Goal: Information Seeking & Learning: Learn about a topic

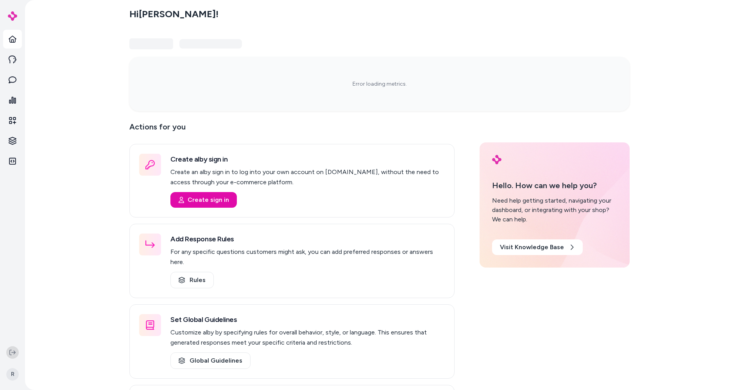
click at [11, 354] on icon at bounding box center [12, 352] width 6 height 6
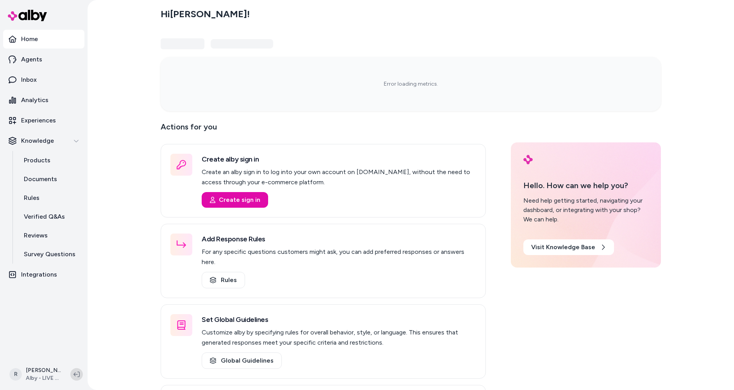
click at [81, 377] on button at bounding box center [76, 374] width 13 height 13
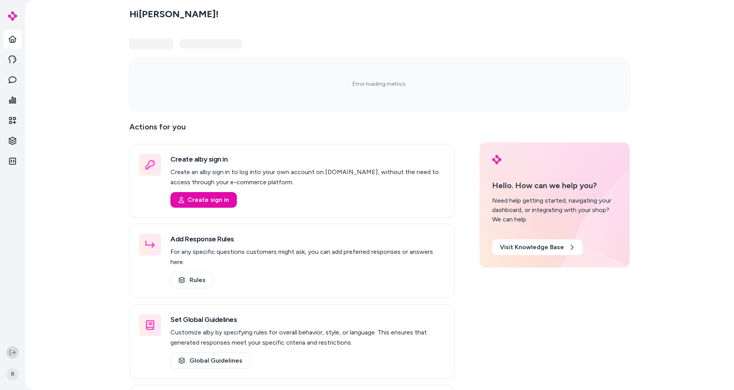
click at [18, 351] on button at bounding box center [12, 352] width 13 height 13
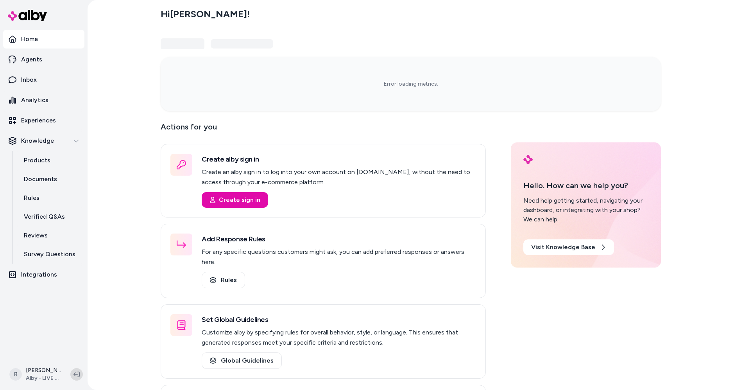
click at [76, 375] on icon at bounding box center [76, 374] width 6 height 6
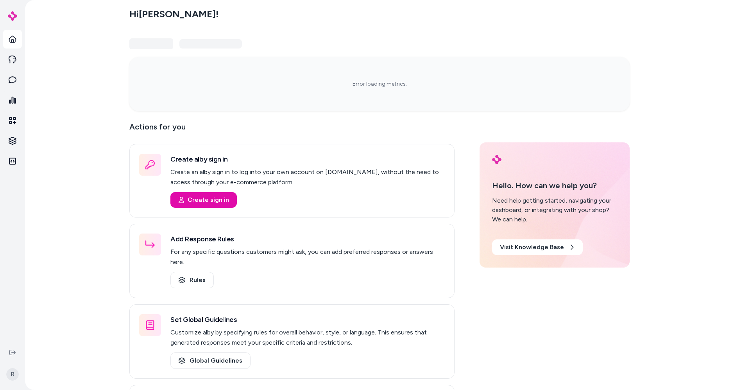
click at [81, 308] on div "Hi [PERSON_NAME] ! Error loading metrics. Actions for you Create alby sign in C…" at bounding box center [379, 195] width 709 height 390
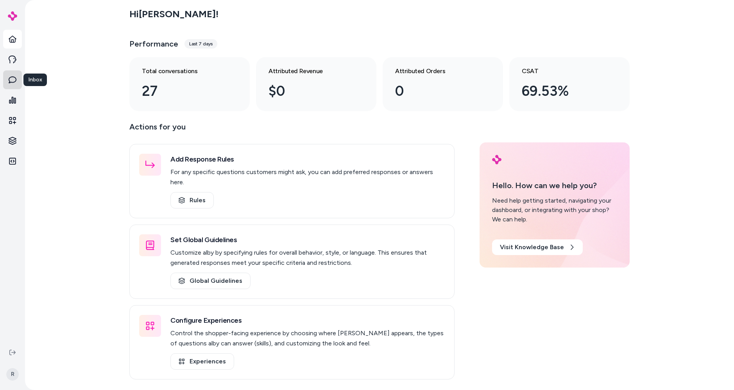
click at [20, 86] on link "Inbox" at bounding box center [12, 79] width 19 height 19
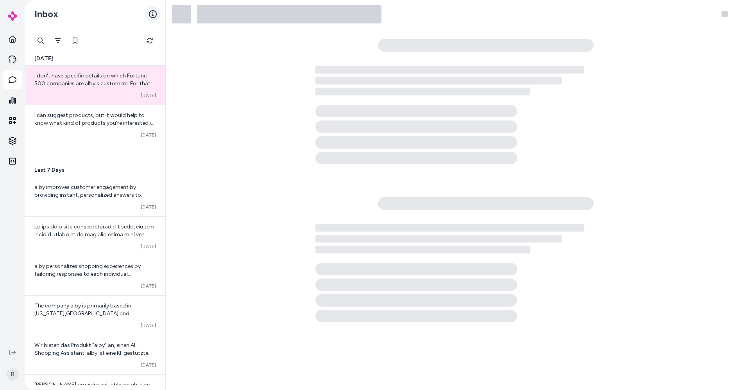
click at [150, 13] on icon at bounding box center [153, 14] width 8 height 8
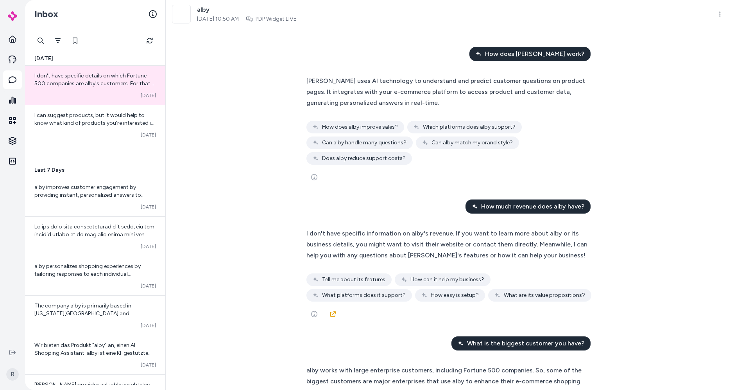
click at [231, 83] on div "How does alby work? alby uses AI technology to understand and predict customer …" at bounding box center [450, 209] width 568 height 362
click at [116, 20] on div "Inbox" at bounding box center [95, 14] width 140 height 28
click at [717, 369] on div "How does alby work? alby uses AI technology to understand and predict customer …" at bounding box center [450, 209] width 568 height 362
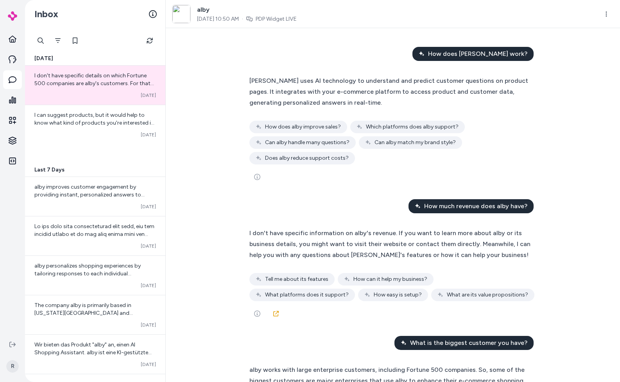
click at [583, 327] on div "How does alby work? alby uses AI technology to understand and predict customer …" at bounding box center [393, 205] width 454 height 354
click at [97, 16] on div "Inbox" at bounding box center [95, 14] width 140 height 28
click at [7, 41] on link "Home" at bounding box center [12, 39] width 19 height 19
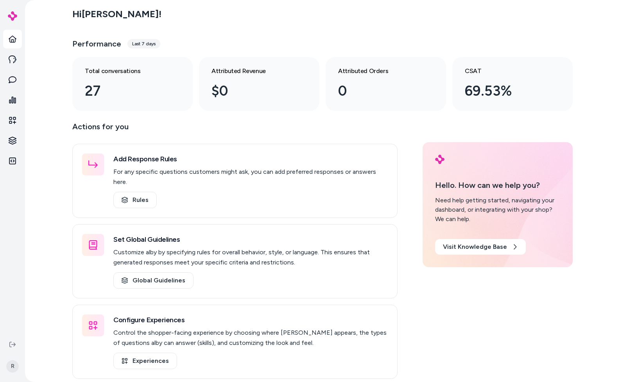
click at [585, 95] on div "Hi Ryan ! Performance Last 7 days Total conversations 27 Attributed Revenue $0 …" at bounding box center [322, 191] width 595 height 382
click at [300, 27] on div "Hi Ryan ! Performance Last 7 days Total conversations 27 Attributed Revenue $0 …" at bounding box center [322, 57] width 500 height 108
click at [435, 2] on main "Hi Ryan ! Performance Last 7 days Total conversations 27 Attributed Revenue $0 …" at bounding box center [322, 193] width 500 height 387
click at [13, 79] on icon at bounding box center [13, 80] width 8 height 8
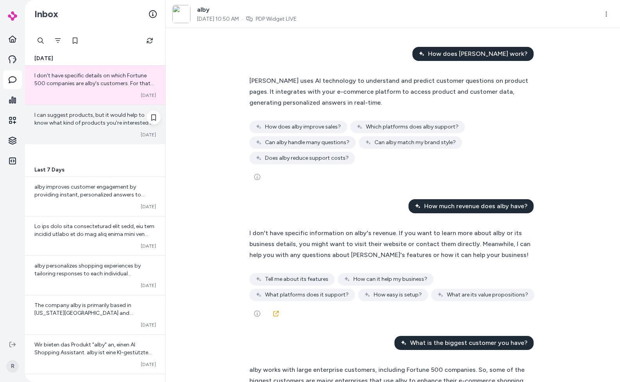
click at [85, 132] on div "Converted Oct 14" at bounding box center [95, 135] width 122 height 6
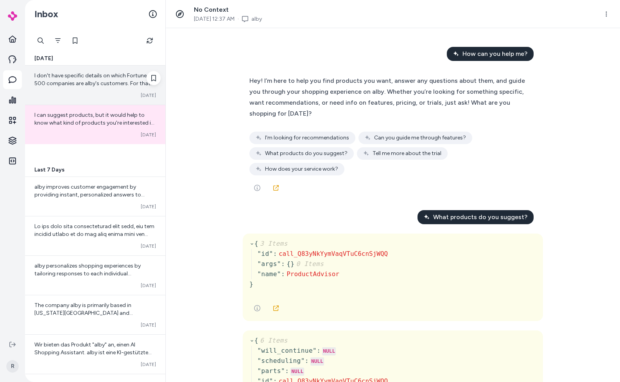
click at [100, 97] on div "Converted Oct 14" at bounding box center [95, 95] width 122 height 6
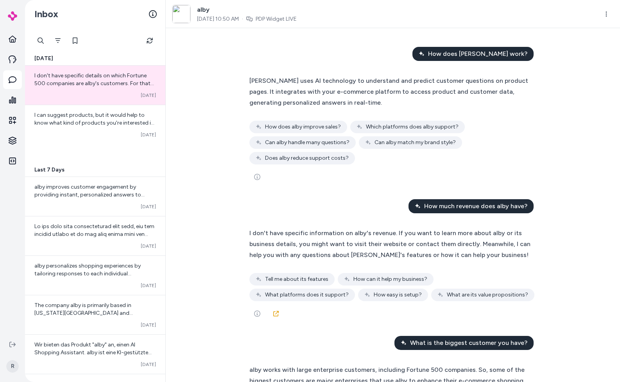
click at [226, 88] on div "How does alby work? alby uses AI technology to understand and predict customer …" at bounding box center [393, 205] width 454 height 354
click at [225, 91] on div "How does alby work? alby uses AI technology to understand and predict customer …" at bounding box center [393, 205] width 454 height 354
click at [358, 111] on div "alby uses AI technology to understand and predict customer questions on product…" at bounding box center [392, 119] width 287 height 89
click at [230, 110] on div "How does alby work? alby uses AI technology to understand and predict customer …" at bounding box center [393, 205] width 454 height 354
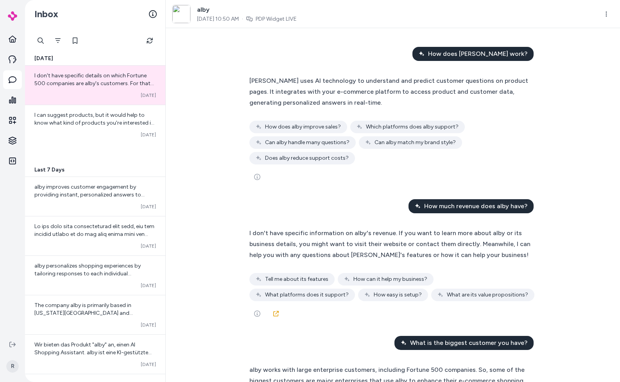
click at [106, 39] on div at bounding box center [95, 41] width 125 height 16
click at [211, 187] on div "How does alby work? alby uses AI technology to understand and predict customer …" at bounding box center [393, 205] width 454 height 354
click at [14, 33] on link "Home" at bounding box center [12, 39] width 19 height 19
click at [256, 124] on icon at bounding box center [259, 127] width 6 height 6
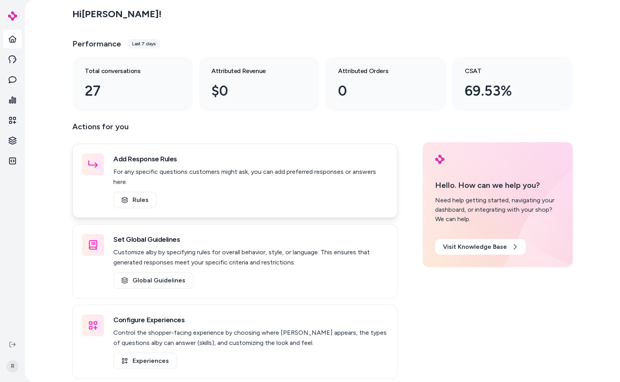
click at [193, 174] on p "For any specific questions customers might ask, you can add preferred responses…" at bounding box center [250, 177] width 274 height 20
click at [417, 234] on div "Actions for you Add Response Rules For any specific questions customers might a…" at bounding box center [322, 249] width 500 height 259
drag, startPoint x: 413, startPoint y: 238, endPoint x: 411, endPoint y: 234, distance: 4.2
click at [412, 235] on div "Actions for you Add Response Rules For any specific questions customers might a…" at bounding box center [322, 249] width 500 height 259
click at [54, 266] on div "Hi Ryan ! Performance Last 7 days Total conversations 27 Attributed Revenue $0 …" at bounding box center [322, 191] width 595 height 382
